Goal: Task Accomplishment & Management: Manage account settings

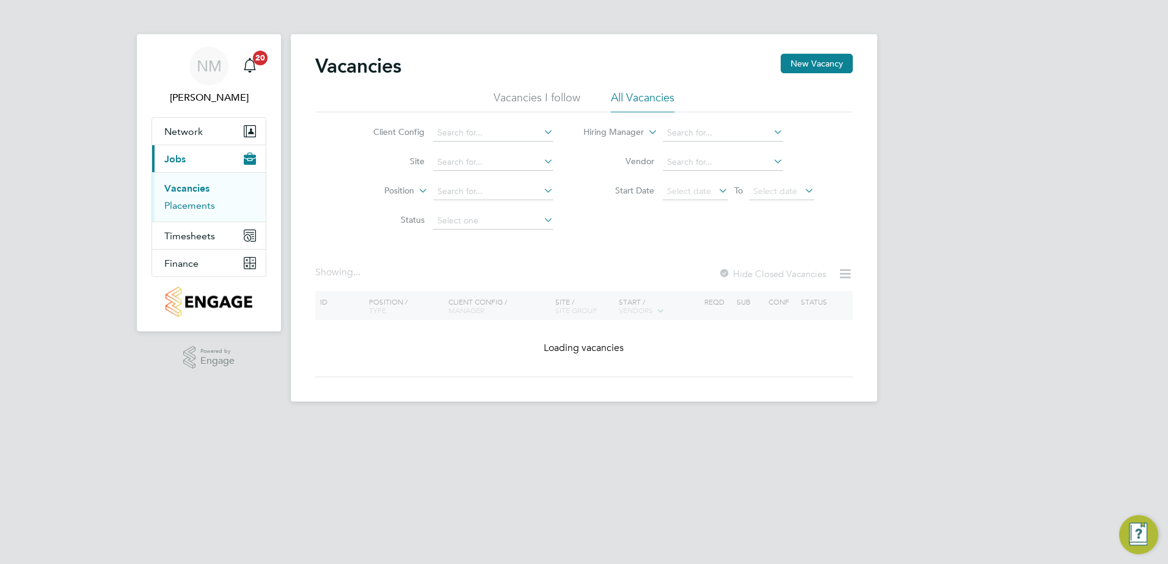
click at [201, 202] on link "Placements" at bounding box center [189, 206] width 51 height 12
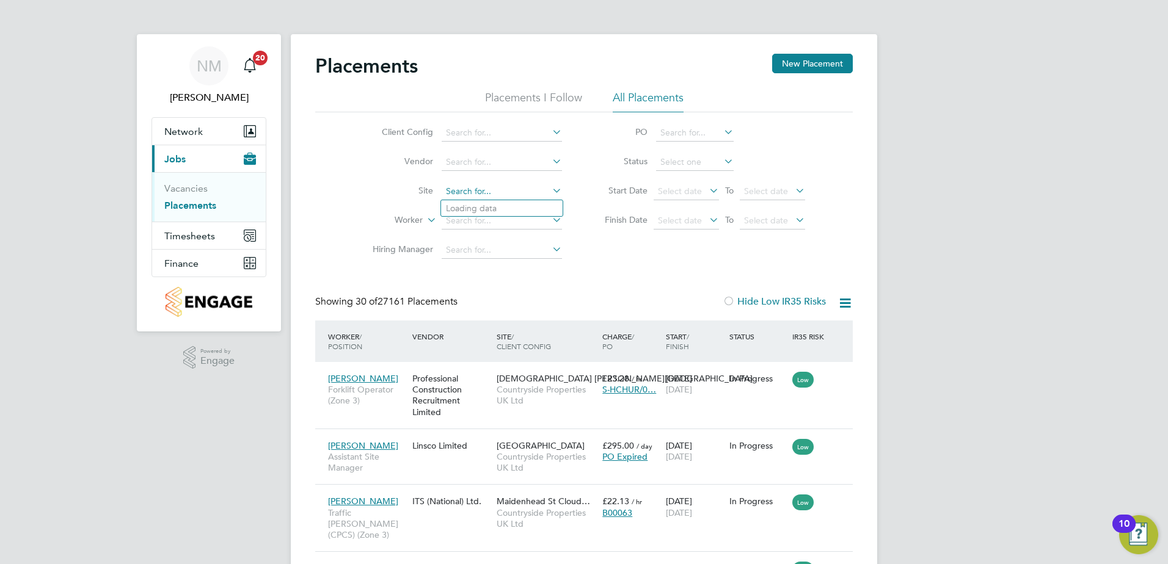
click at [454, 194] on input at bounding box center [501, 191] width 120 height 17
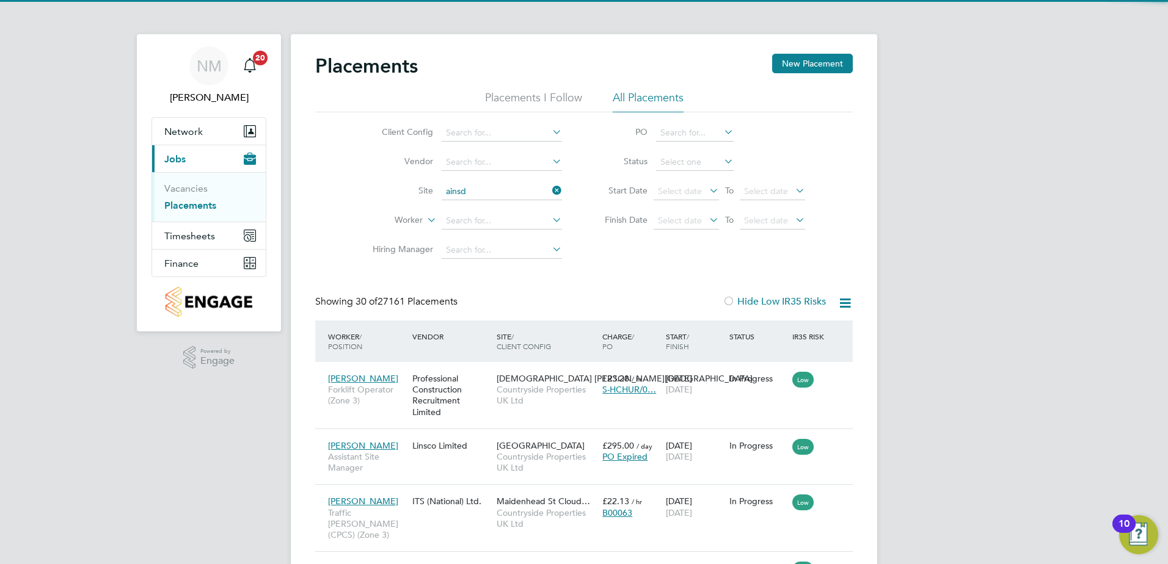
click at [463, 203] on b "Ainsd" at bounding box center [457, 208] width 23 height 10
type input "[GEOGRAPHIC_DATA] ([GEOGRAPHIC_DATA])"
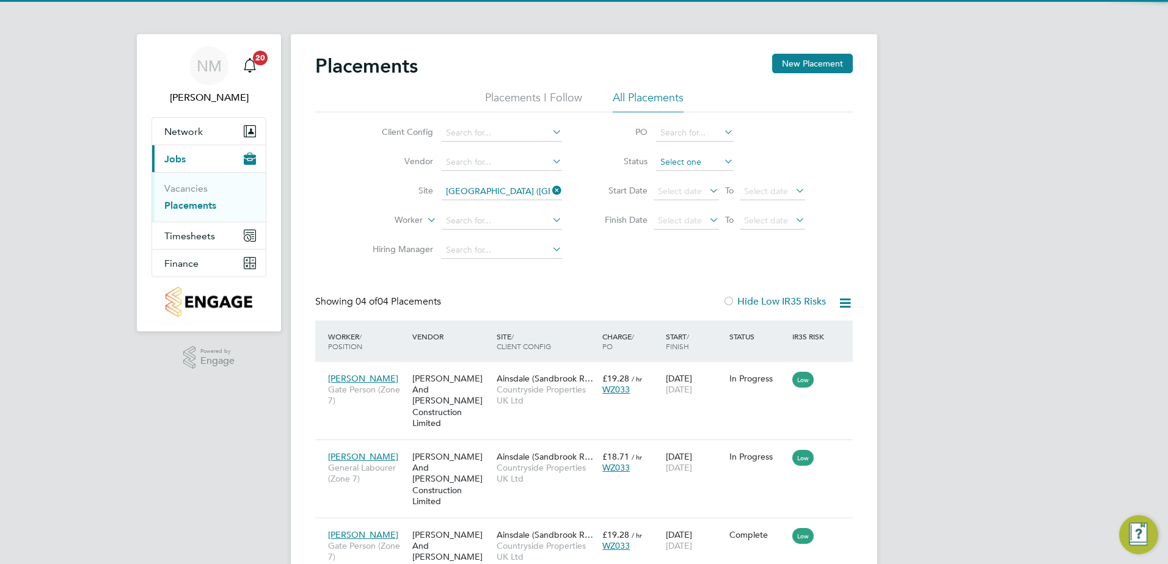
click at [703, 156] on input at bounding box center [695, 162] width 78 height 17
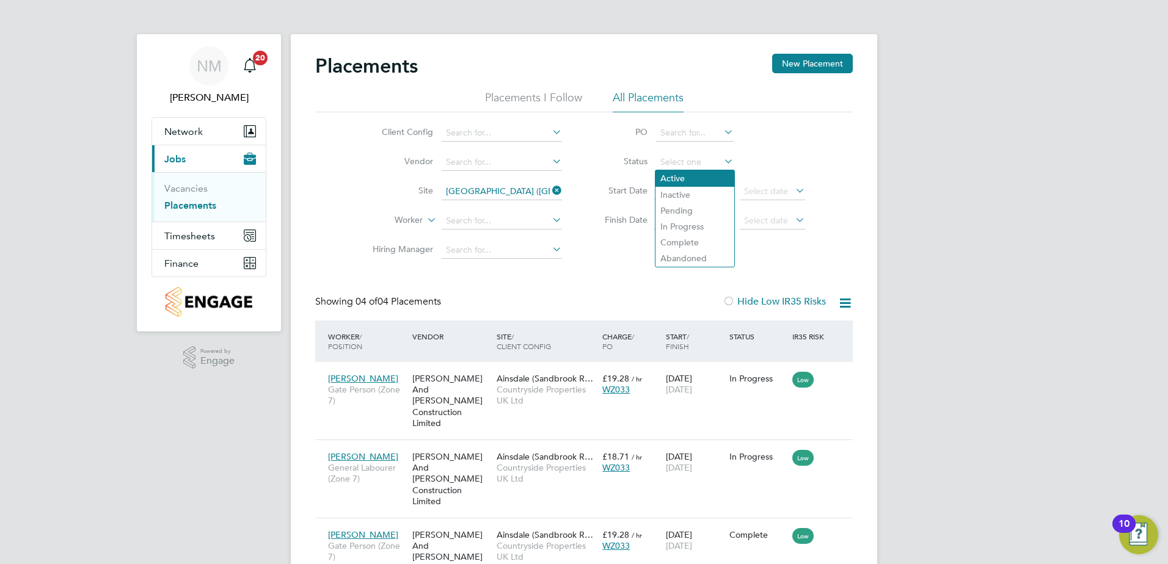
click at [703, 172] on li "Active" at bounding box center [694, 178] width 79 height 16
type input "Active"
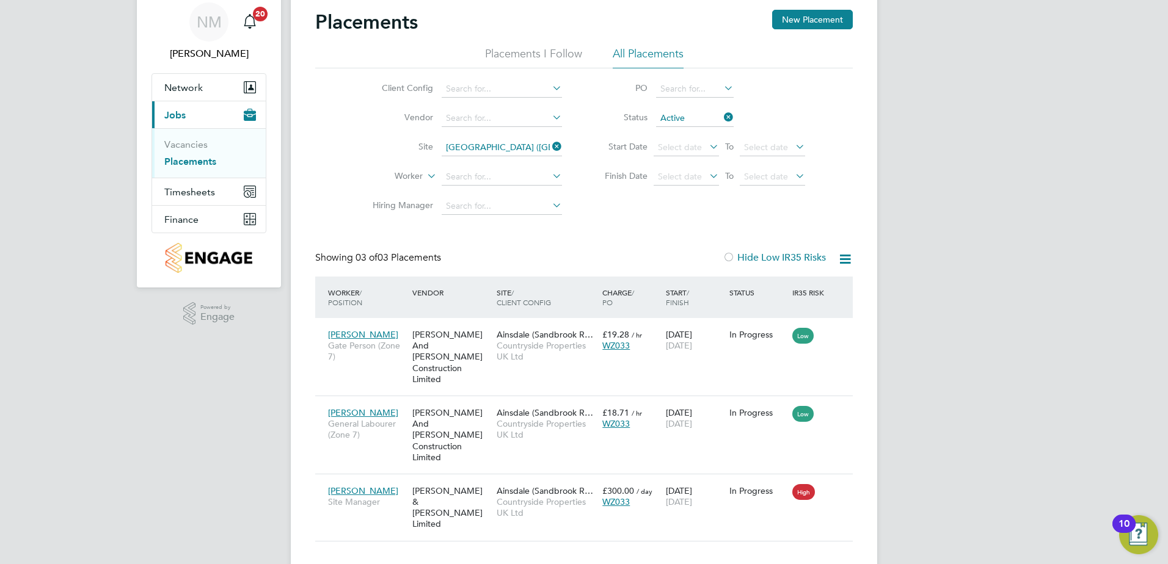
click at [721, 115] on icon at bounding box center [721, 117] width 0 height 17
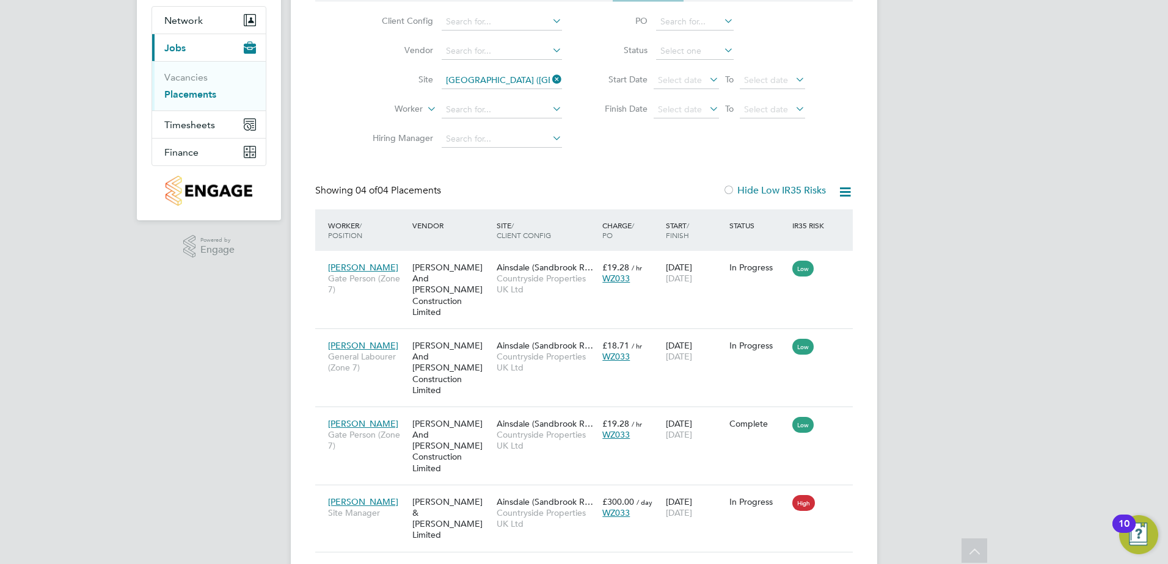
click at [550, 80] on icon at bounding box center [550, 79] width 0 height 17
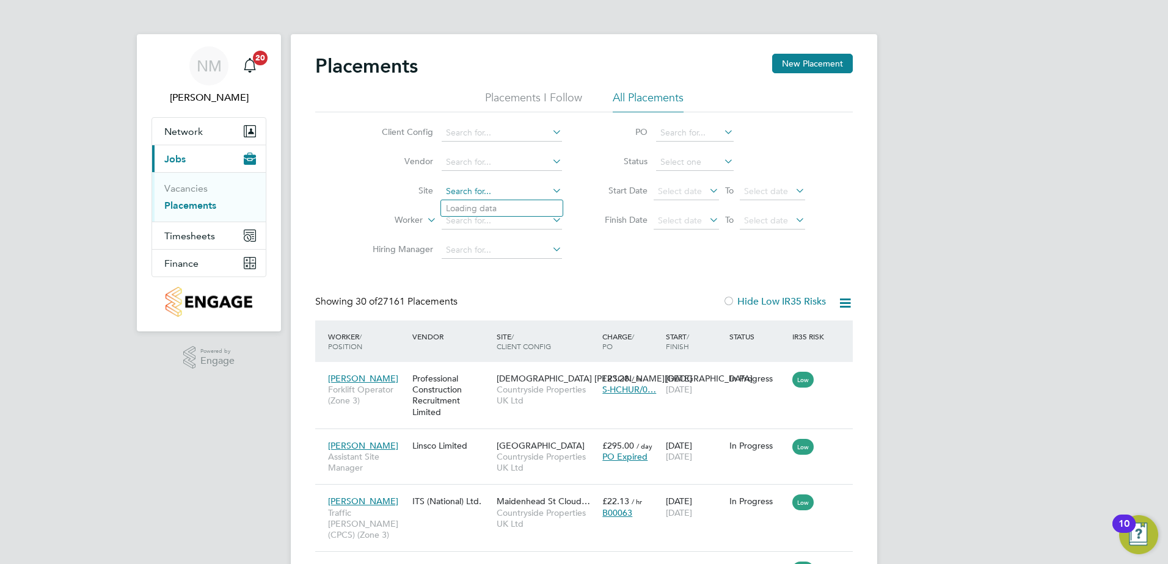
click at [469, 189] on input at bounding box center [501, 191] width 120 height 17
click at [477, 207] on li "Thatt o [GEOGRAPHIC_DATA]" at bounding box center [504, 208] width 126 height 16
type input "[GEOGRAPHIC_DATA]"
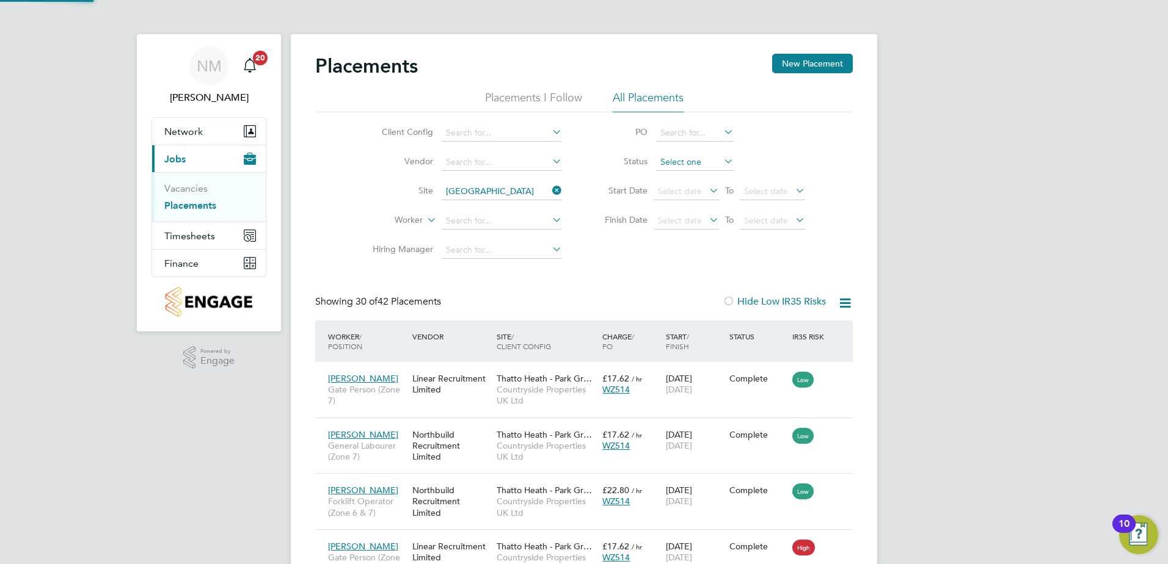
click at [680, 160] on input at bounding box center [695, 162] width 78 height 17
click at [687, 184] on li "Active" at bounding box center [694, 179] width 79 height 16
type input "Active"
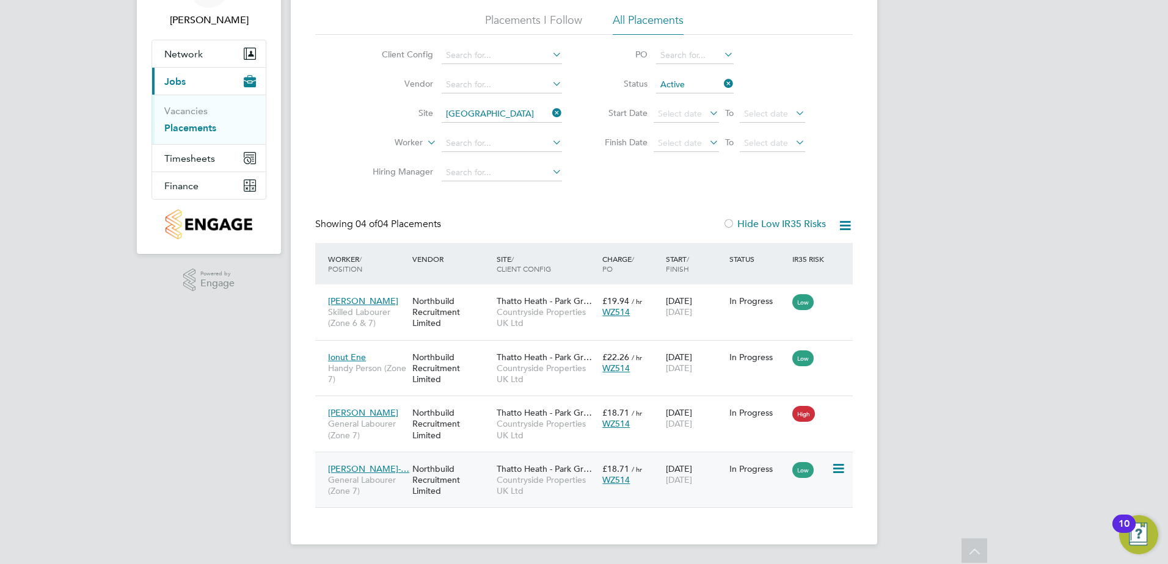
drag, startPoint x: 398, startPoint y: 468, endPoint x: 438, endPoint y: 483, distance: 43.1
click at [438, 483] on div "Northbuild Recruitment Limited" at bounding box center [451, 480] width 84 height 46
drag, startPoint x: 725, startPoint y: 82, endPoint x: 722, endPoint y: 90, distance: 8.5
click at [721, 82] on icon at bounding box center [721, 83] width 0 height 17
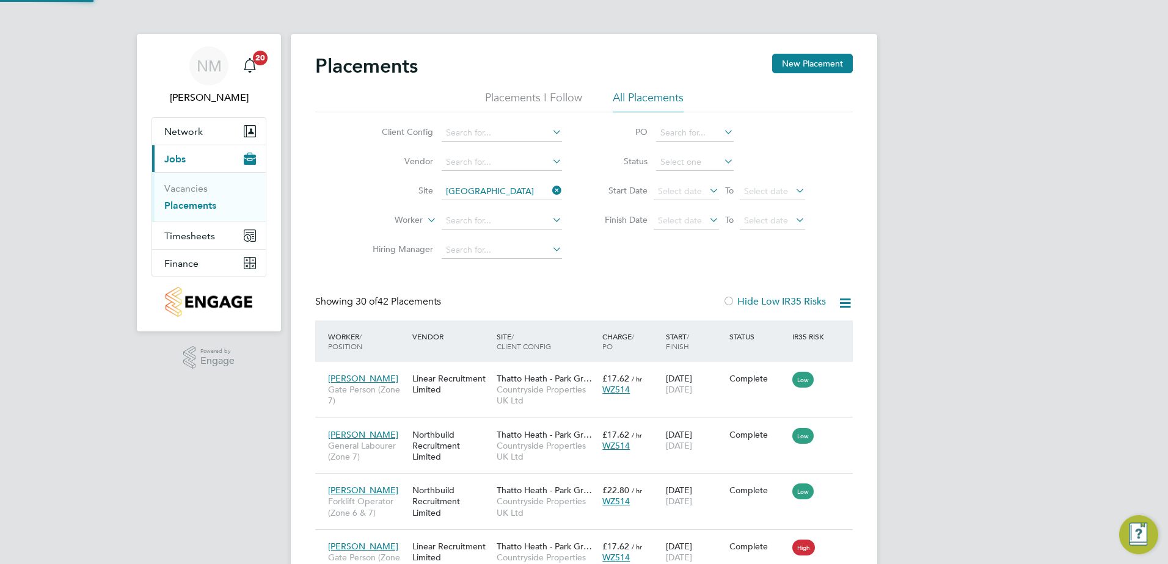
scroll to position [6, 6]
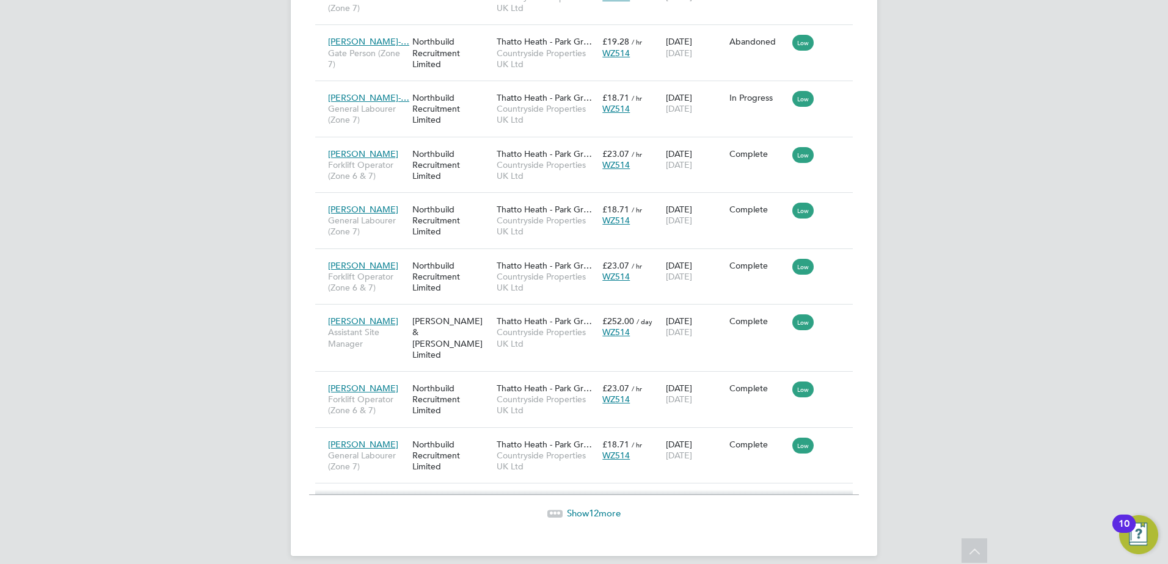
click at [559, 510] on div at bounding box center [554, 513] width 15 height 7
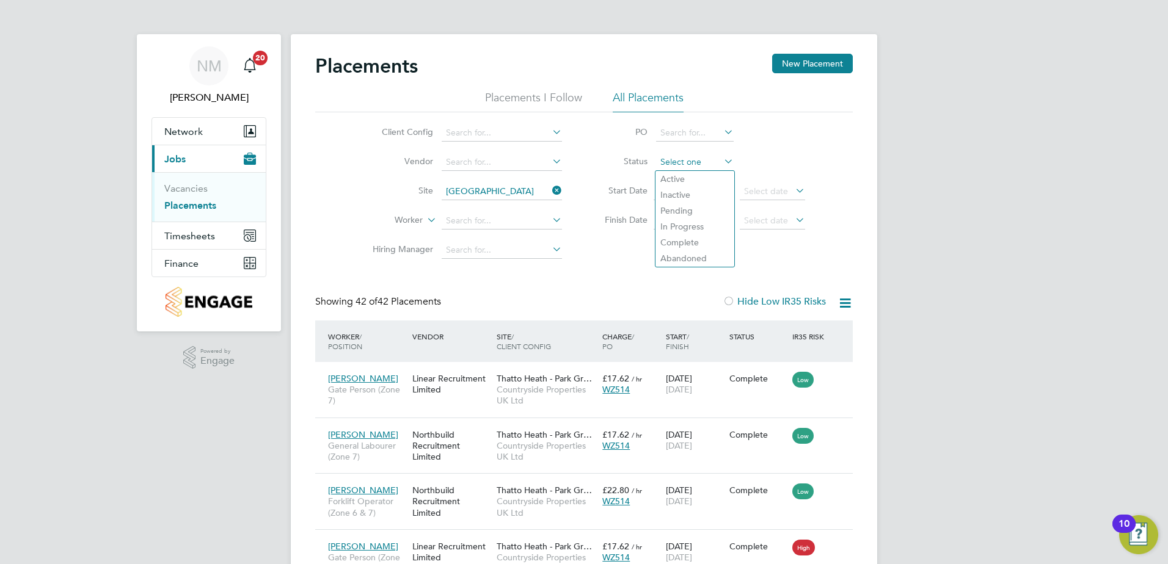
click at [708, 165] on input at bounding box center [695, 162] width 78 height 17
click at [707, 183] on li "Active" at bounding box center [694, 179] width 79 height 16
type input "Active"
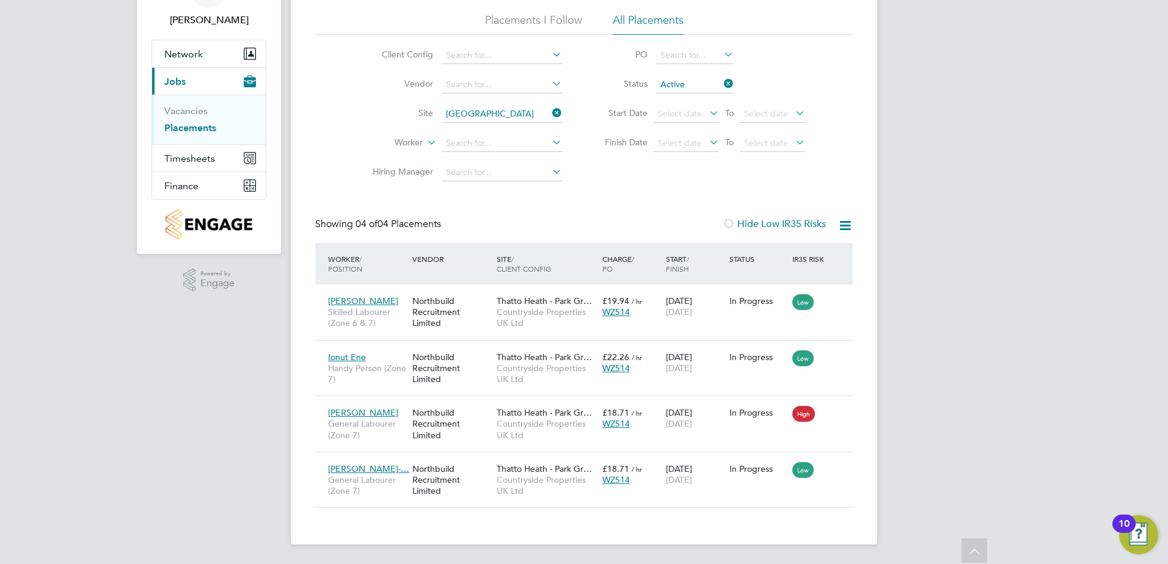
click at [550, 117] on icon at bounding box center [550, 112] width 0 height 17
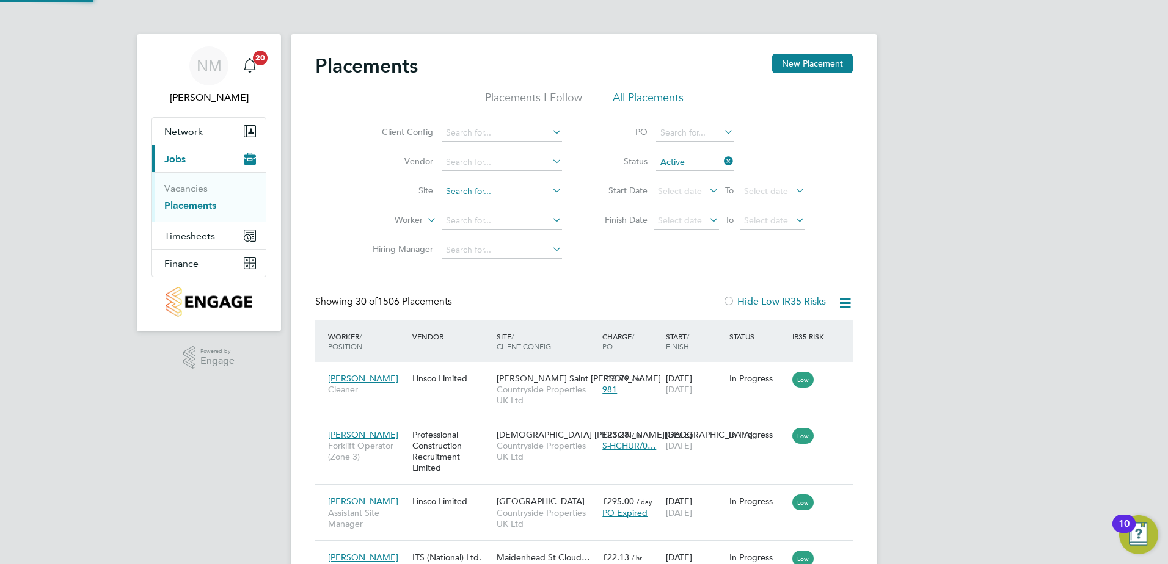
click at [463, 187] on input at bounding box center [501, 191] width 120 height 17
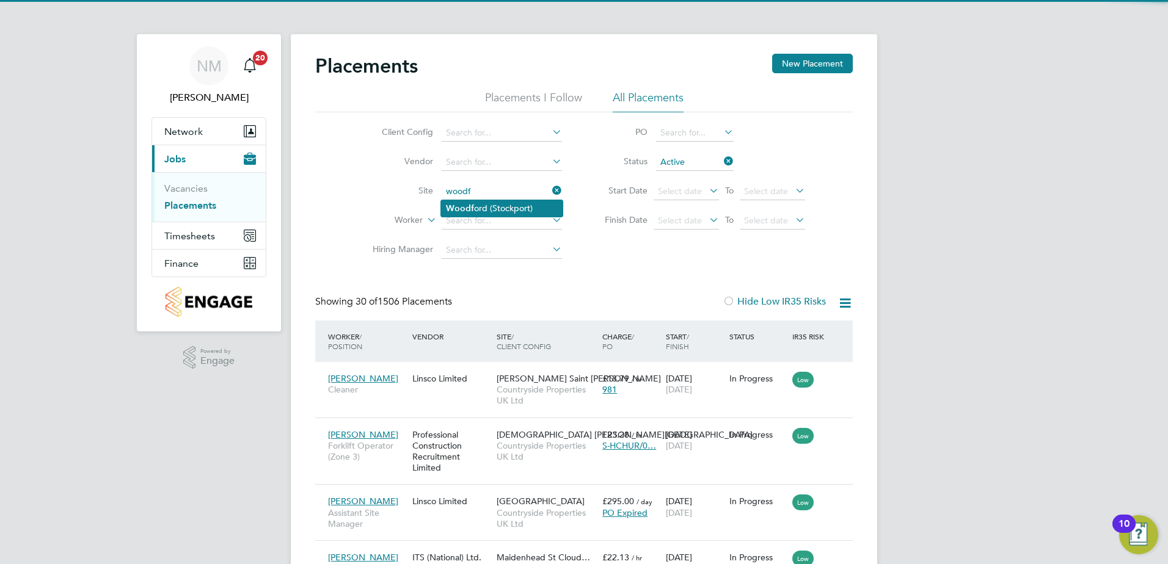
click at [503, 205] on li "Woodf ord (Stockport)" at bounding box center [502, 208] width 122 height 16
type input "Woodford ([GEOGRAPHIC_DATA])"
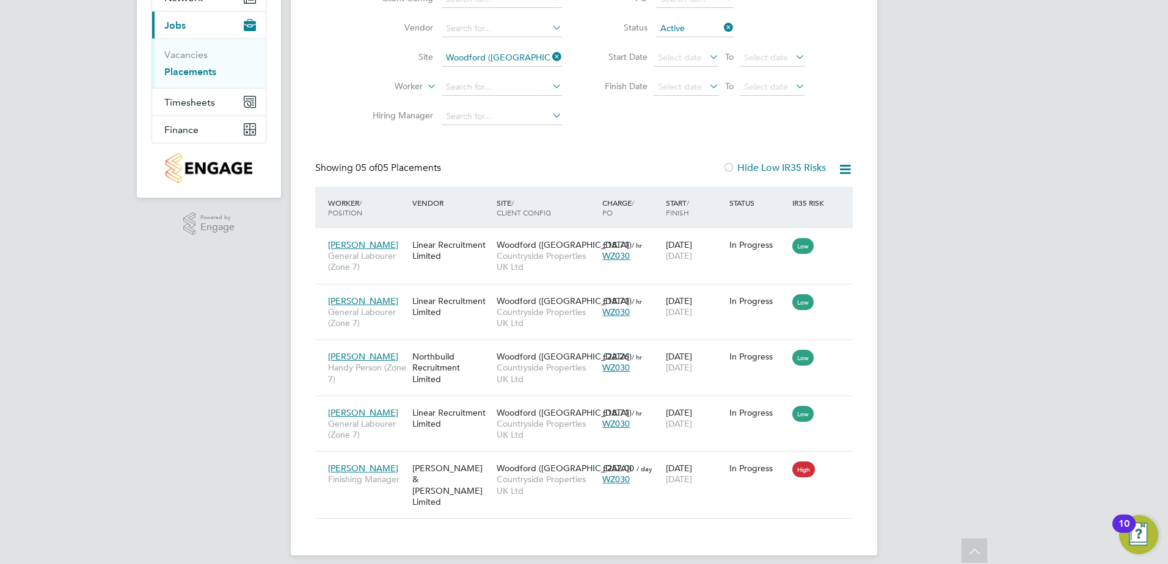
click at [721, 31] on icon at bounding box center [721, 27] width 0 height 17
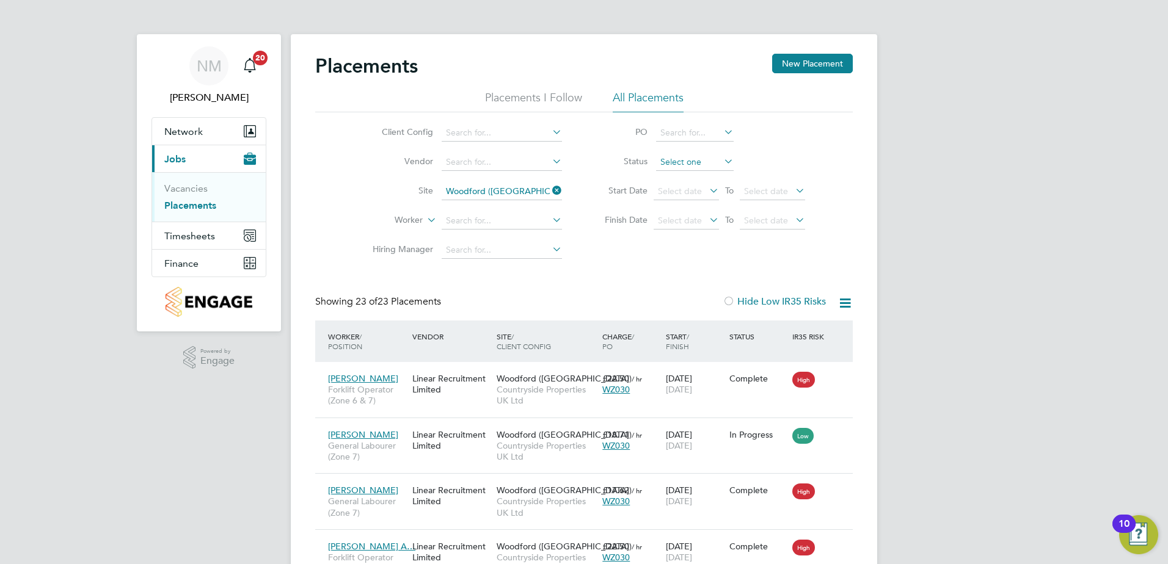
click at [714, 158] on input at bounding box center [695, 162] width 78 height 17
click at [705, 176] on li "Active" at bounding box center [694, 179] width 79 height 16
type input "Active"
